Goal: Task Accomplishment & Management: Complete application form

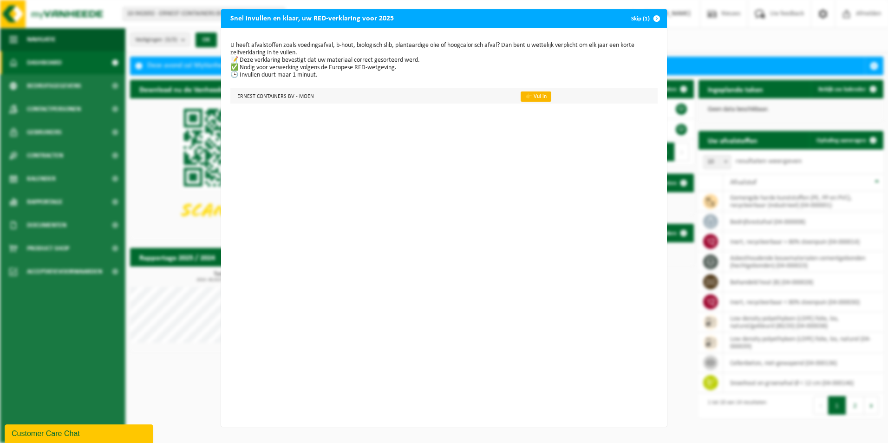
click at [525, 95] on link "👉 Vul in" at bounding box center [536, 96] width 31 height 10
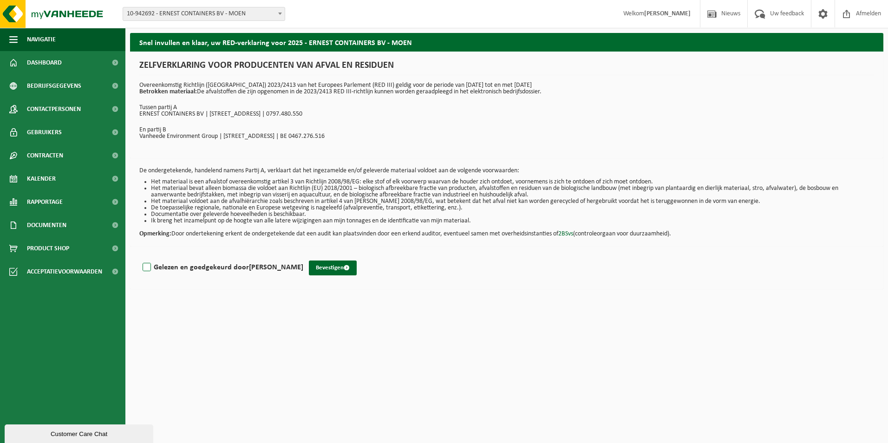
click at [149, 264] on label "Gelezen en goedgekeurd door ERNEST VANDEPUTTE" at bounding box center [222, 267] width 163 height 14
click at [303, 256] on input "Gelezen en goedgekeurd door ERNEST VANDEPUTTE" at bounding box center [303, 255] width 0 height 0
checkbox input "true"
click at [341, 269] on button "Bevestigen" at bounding box center [333, 267] width 48 height 15
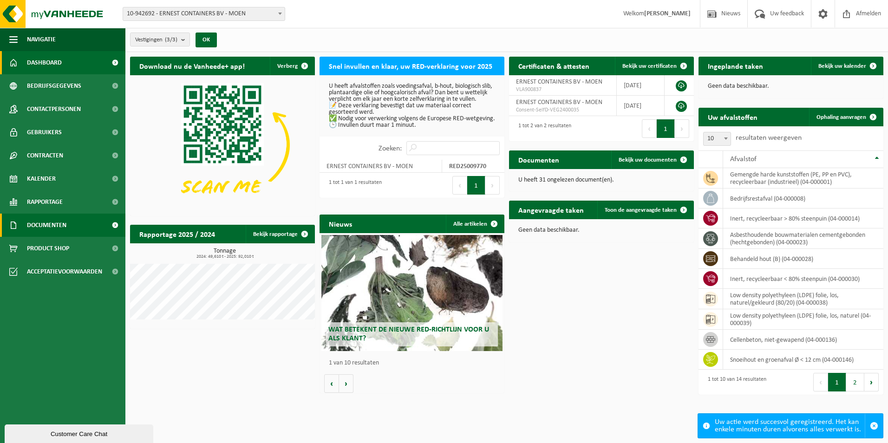
click at [86, 224] on link "Documenten" at bounding box center [62, 225] width 125 height 23
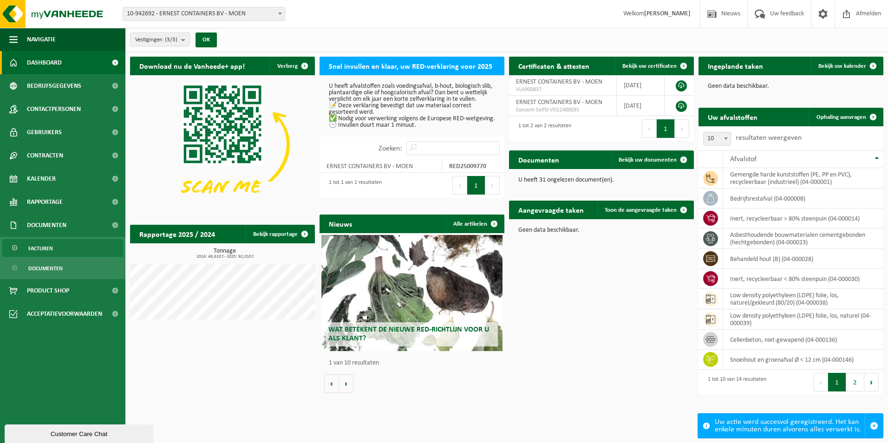
click at [49, 245] on span "Facturen" at bounding box center [40, 249] width 25 height 18
